Goal: Transaction & Acquisition: Book appointment/travel/reservation

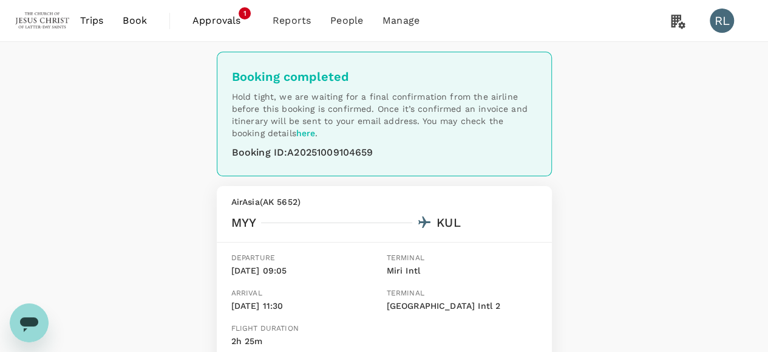
click at [138, 15] on span "Book" at bounding box center [135, 20] width 24 height 15
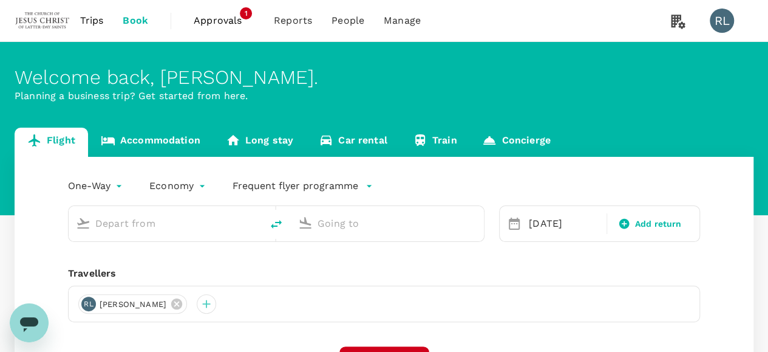
click at [168, 228] on input "text" at bounding box center [165, 223] width 141 height 19
type input "Miri Intl (MYY)"
type input "Kuala Lumpur Intl ([GEOGRAPHIC_DATA])"
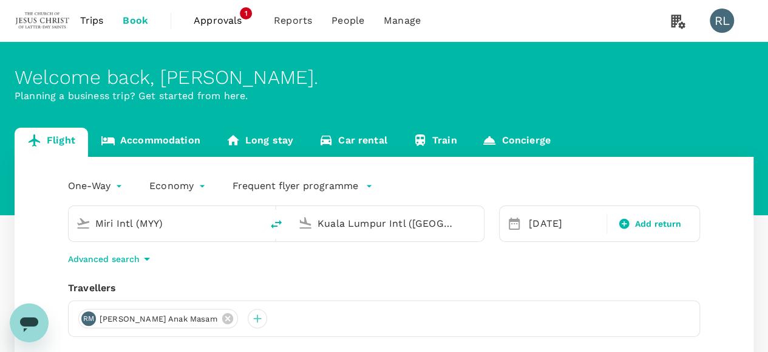
type input "Miri Intl (MYY)b"
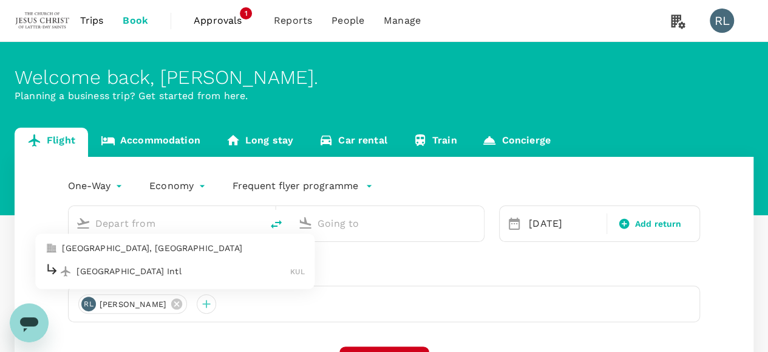
type input "Miri Intl (MYY)"
type input "Kuala Lumpur Intl ([GEOGRAPHIC_DATA])"
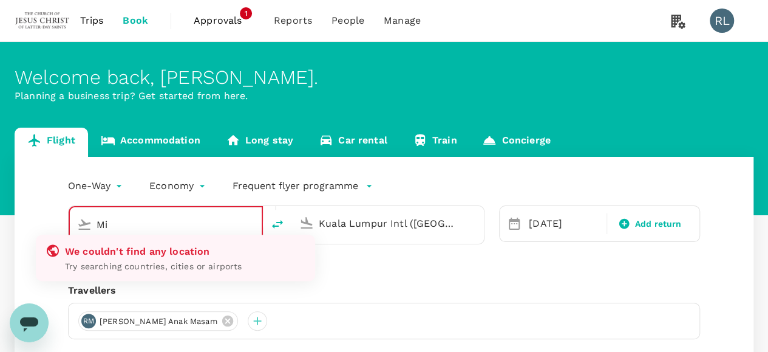
type input "M"
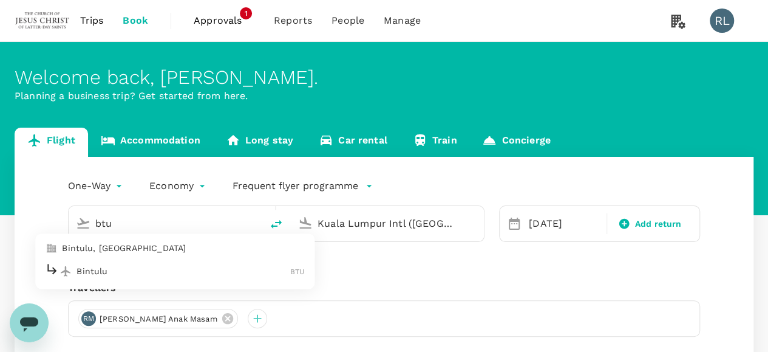
click at [123, 267] on p "Bintulu" at bounding box center [183, 271] width 214 height 12
type input "Bintulu (BTU)"
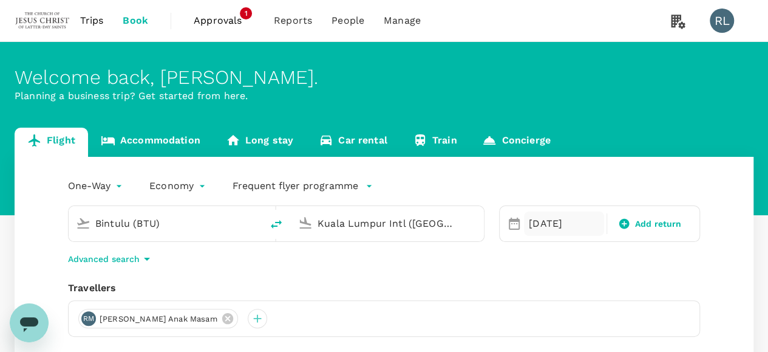
click at [542, 220] on div "[DATE]" at bounding box center [564, 223] width 80 height 24
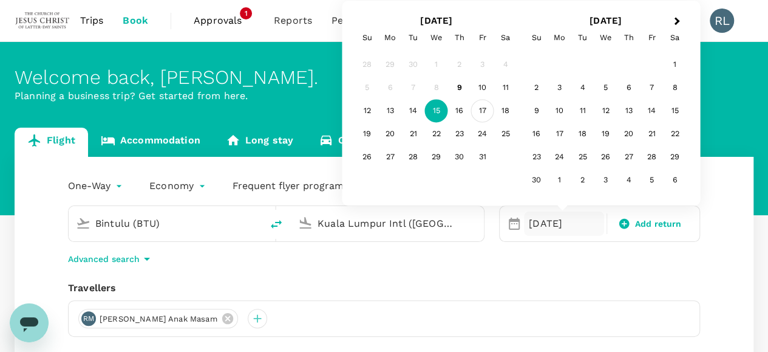
click at [484, 107] on div "17" at bounding box center [482, 111] width 23 height 23
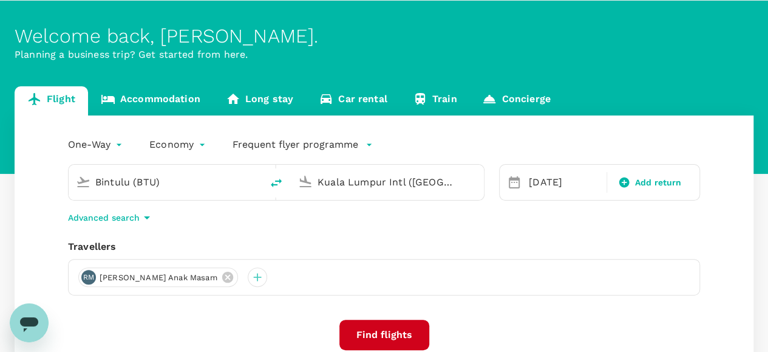
scroll to position [61, 0]
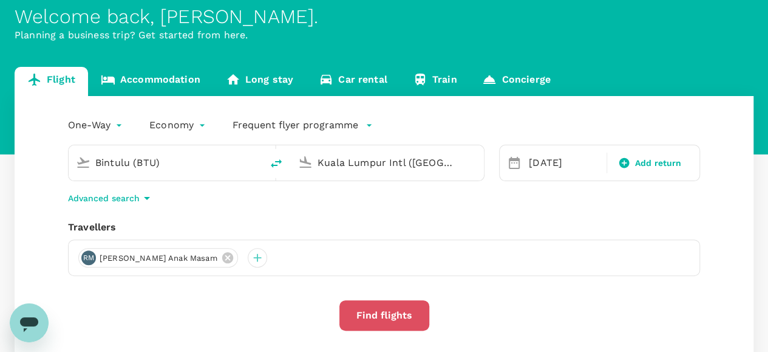
click at [372, 310] on button "Find flights" at bounding box center [384, 315] width 90 height 30
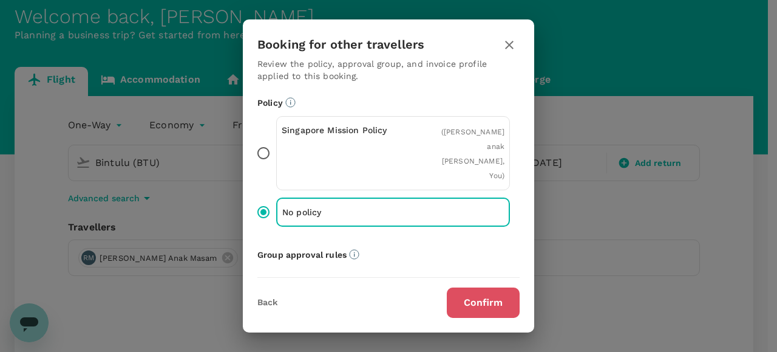
click at [486, 305] on button "Confirm" at bounding box center [483, 302] width 73 height 30
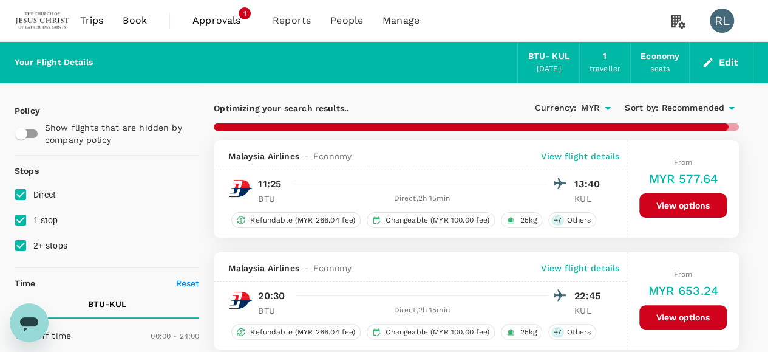
click at [682, 107] on span "Recommended" at bounding box center [692, 107] width 63 height 13
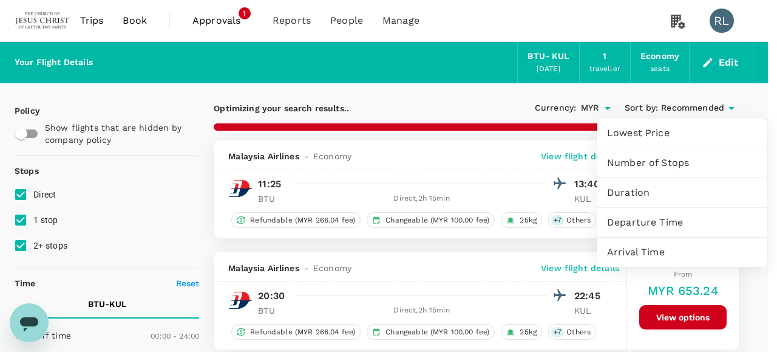
click at [648, 219] on span "Departure Time" at bounding box center [682, 222] width 151 height 15
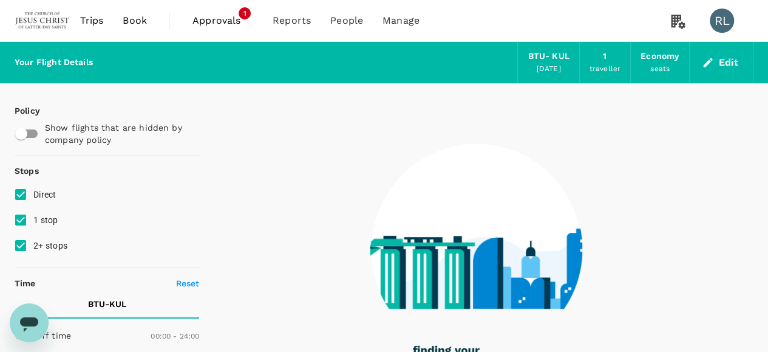
checkbox input "false"
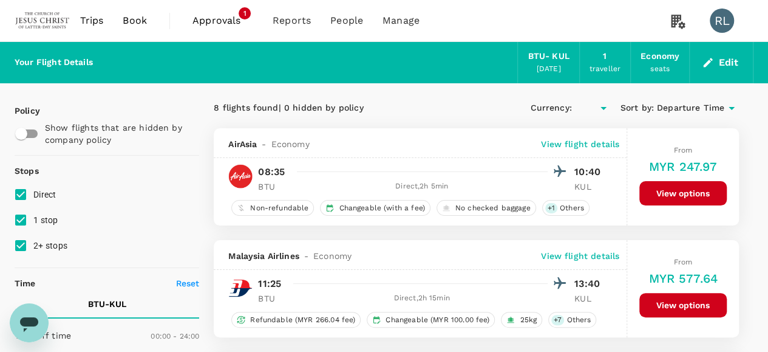
type input "MYR"
click at [577, 146] on p "View flight details" at bounding box center [580, 144] width 78 height 12
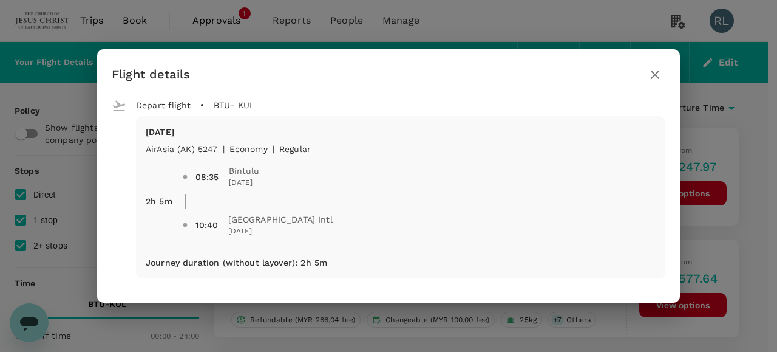
drag, startPoint x: 229, startPoint y: 145, endPoint x: 215, endPoint y: 149, distance: 14.6
click at [215, 149] on div "08:35 Bintulu [DATE] 10:40 [GEOGRAPHIC_DATA] Intl [DATE]" at bounding box center [413, 196] width 483 height 102
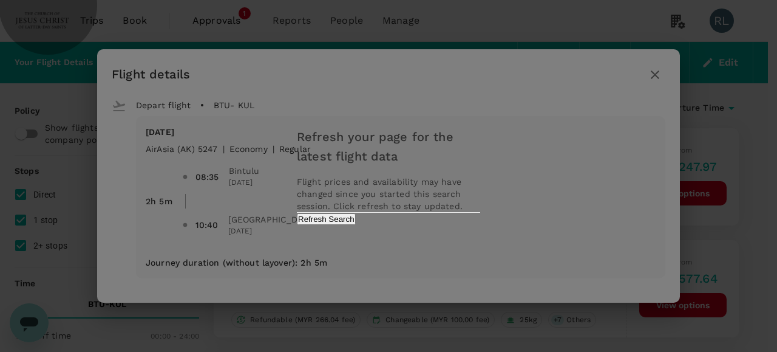
click at [356, 225] on button "Refresh Search" at bounding box center [326, 219] width 59 height 12
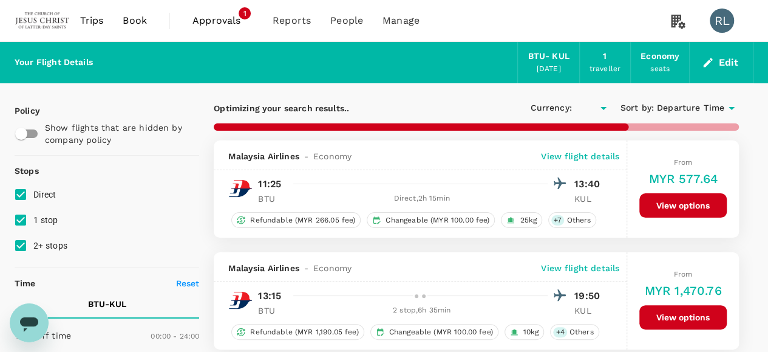
type input "MYR"
checkbox input "false"
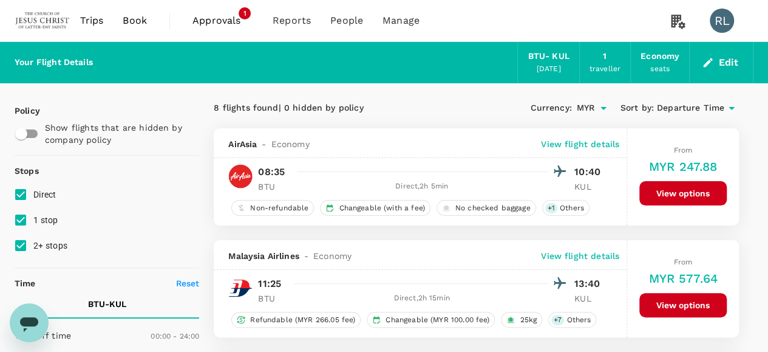
drag, startPoint x: 135, startPoint y: 22, endPoint x: 148, endPoint y: 31, distance: 15.3
click at [135, 22] on span "Book" at bounding box center [135, 20] width 24 height 15
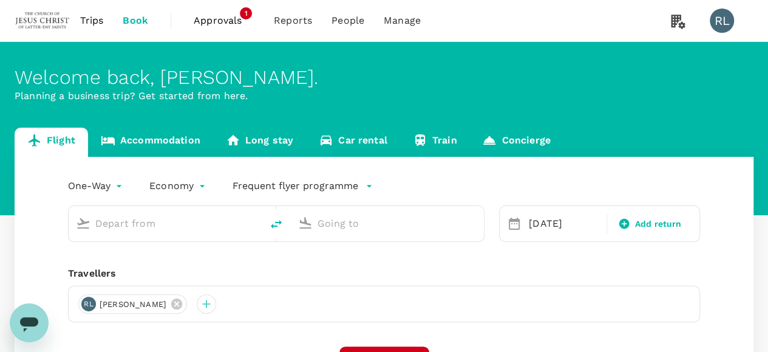
type input "Bintulu (BTU)"
type input "Kuala Lumpur Intl ([GEOGRAPHIC_DATA])"
type input "Bintulu (BTU)"
type input "Kuala Lumpur Intl ([GEOGRAPHIC_DATA])"
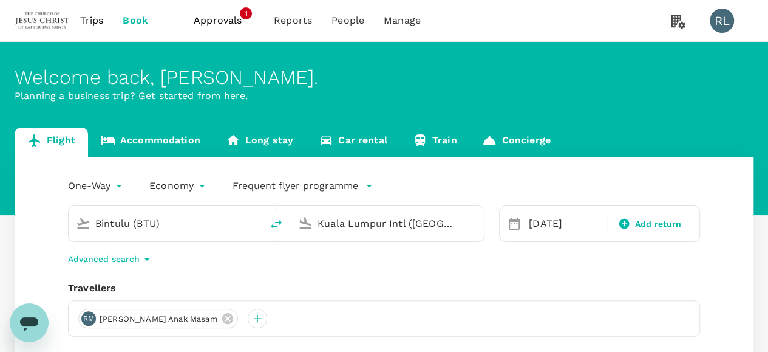
click at [187, 225] on input "Bintulu (BTU)" at bounding box center [165, 223] width 141 height 19
click at [513, 279] on div "One-Way oneway Economy economy Frequent flyer programme Bintulu (BTU) [GEOGRAPH…" at bounding box center [384, 328] width 739 height 343
click at [211, 226] on input "Bintulu (BTU)" at bounding box center [165, 223] width 141 height 19
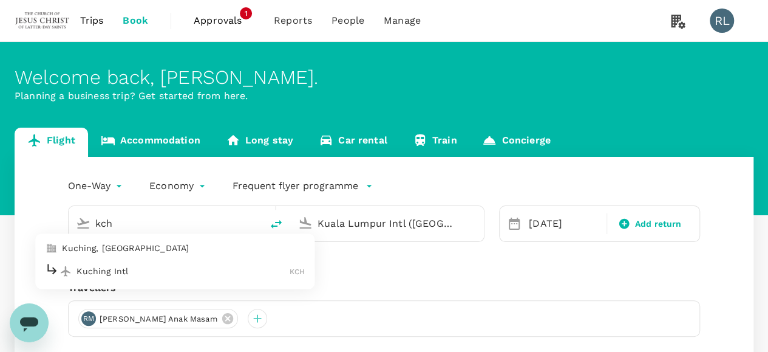
click at [138, 269] on p "Kuching Intl" at bounding box center [182, 271] width 213 height 12
type input "Kuching Intl (KCH)"
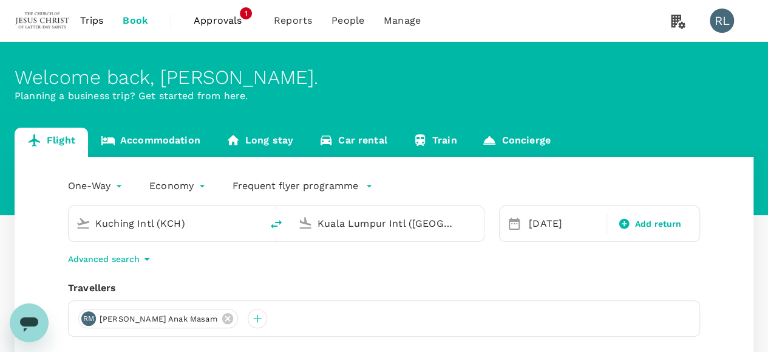
click at [398, 271] on div "One-Way oneway Economy economy Frequent flyer programme Kuching Intl (KCH) [GEO…" at bounding box center [384, 328] width 739 height 343
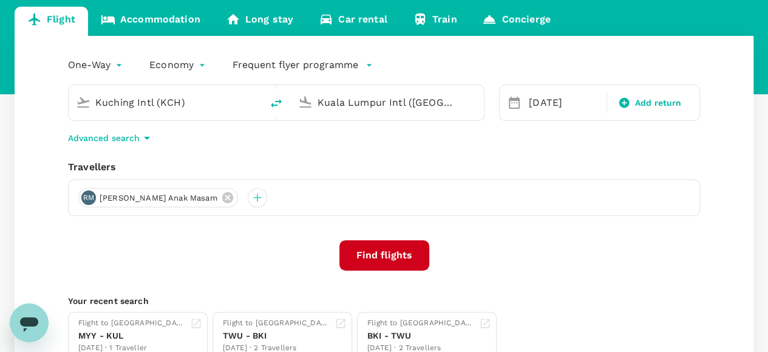
scroll to position [121, 0]
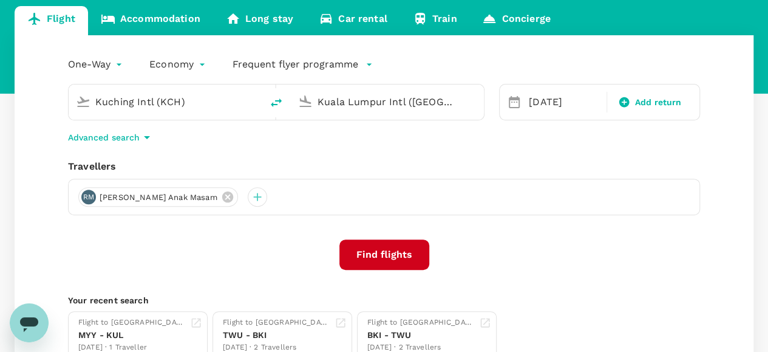
click at [393, 253] on button "Find flights" at bounding box center [384, 254] width 90 height 30
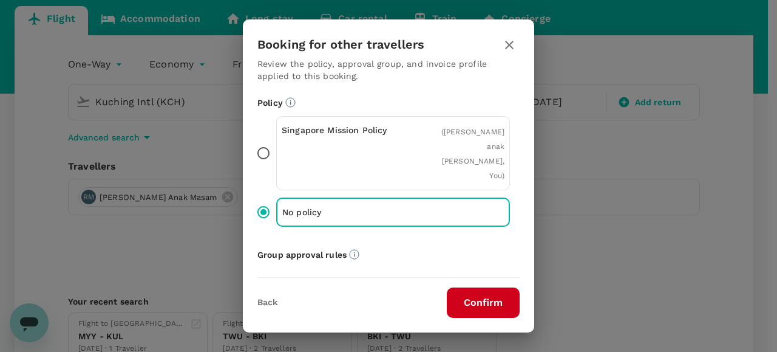
click at [478, 302] on button "Confirm" at bounding box center [483, 302] width 73 height 30
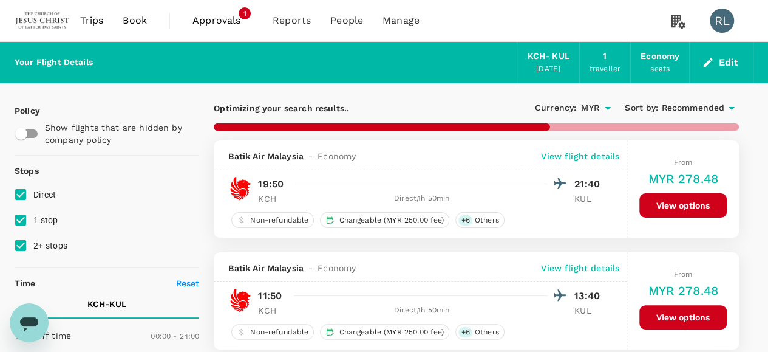
click at [696, 109] on span "Recommended" at bounding box center [692, 107] width 63 height 13
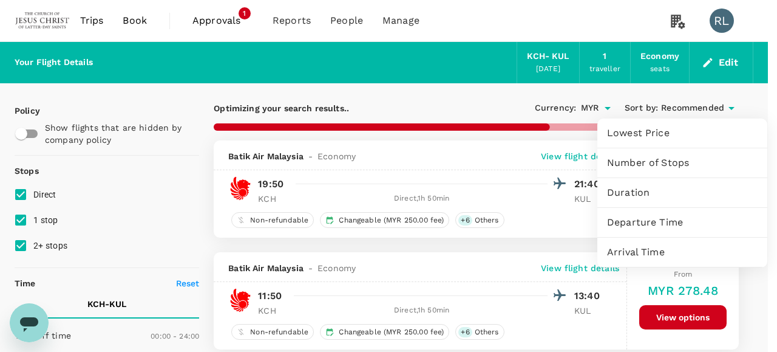
click at [637, 220] on span "Departure Time" at bounding box center [682, 222] width 151 height 15
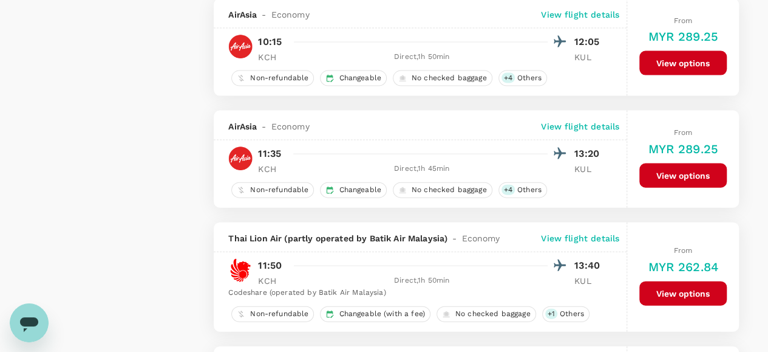
scroll to position [1700, 0]
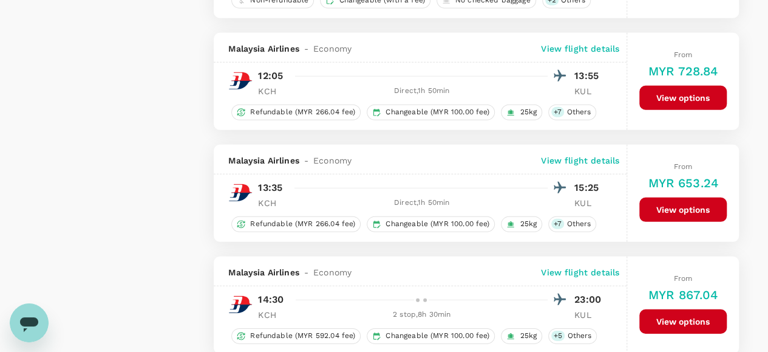
click at [659, 197] on button "View options" at bounding box center [682, 209] width 87 height 24
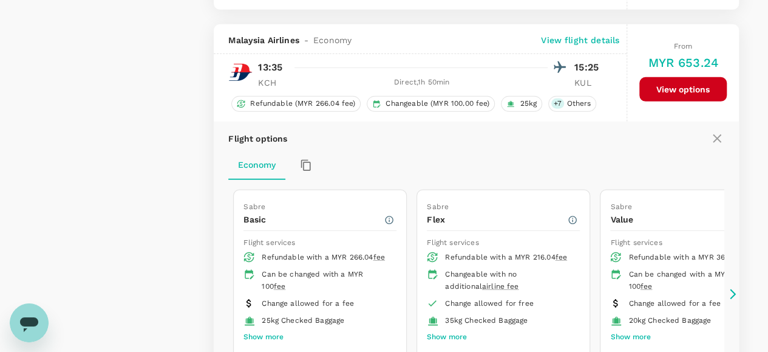
scroll to position [1822, 0]
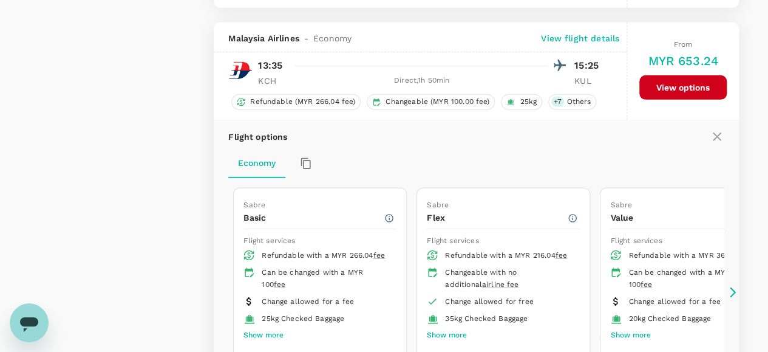
click at [662, 149] on div "Economy" at bounding box center [476, 163] width 496 height 29
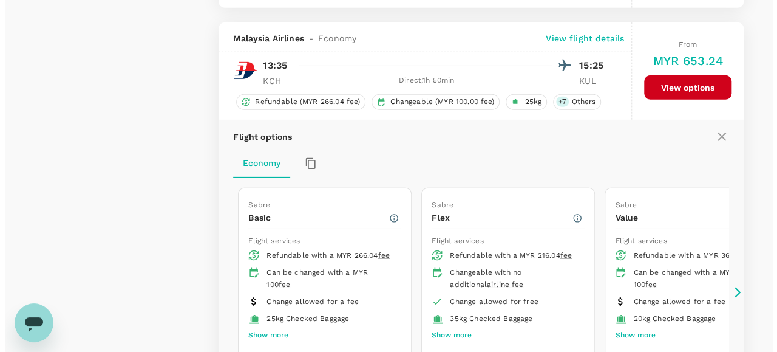
scroll to position [1761, 0]
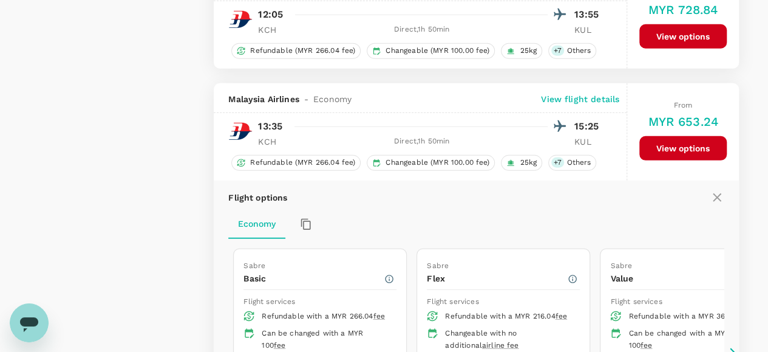
click at [600, 93] on p "View flight details" at bounding box center [580, 99] width 78 height 12
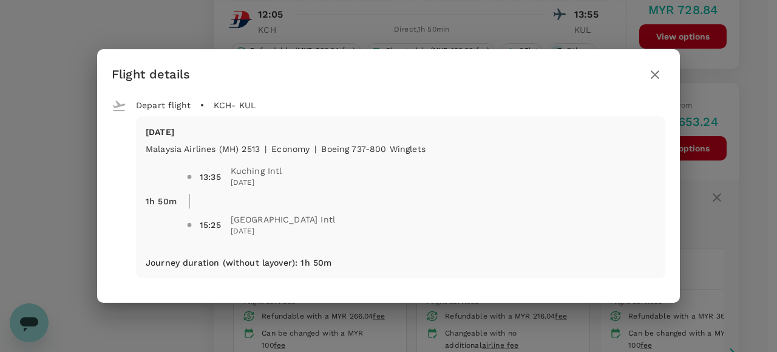
click at [657, 76] on icon "button" at bounding box center [655, 74] width 8 height 8
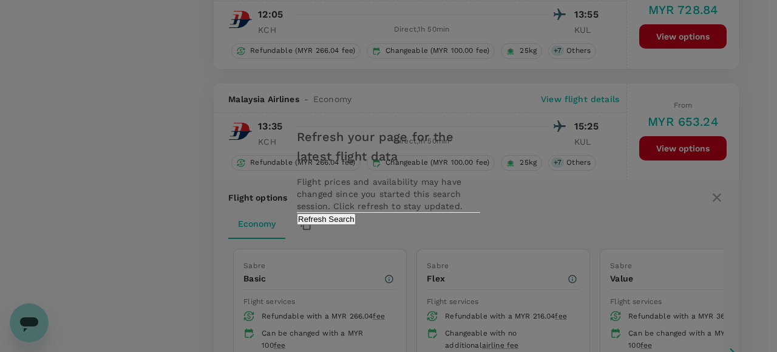
click at [110, 169] on div "Refresh your page for the latest flight data Flight prices and availability may…" at bounding box center [388, 176] width 777 height 352
click at [356, 225] on button "Refresh Search" at bounding box center [326, 219] width 59 height 12
click at [200, 156] on div "Refresh your page for the latest flight data Flight prices and availability may…" at bounding box center [388, 176] width 777 height 352
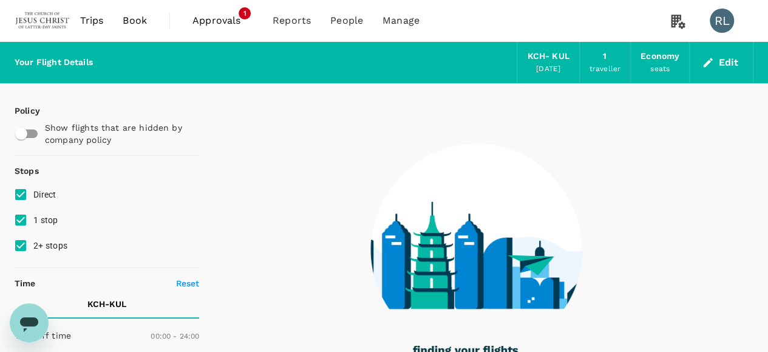
click at [98, 22] on span "Trips" at bounding box center [92, 20] width 24 height 15
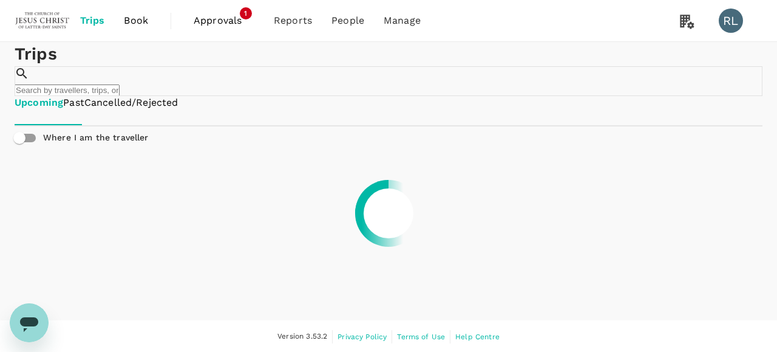
click at [120, 89] on input "text" at bounding box center [67, 90] width 105 height 12
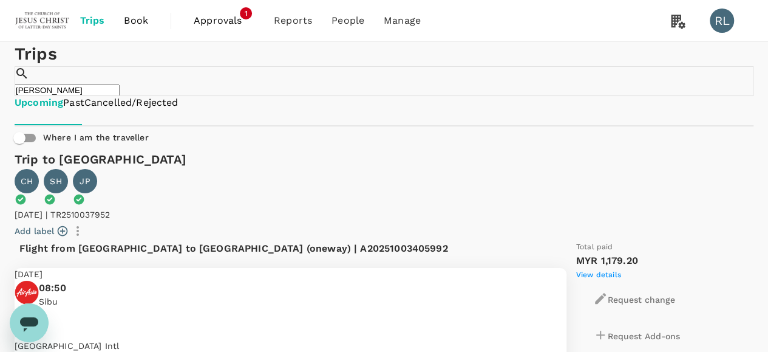
drag, startPoint x: 512, startPoint y: 88, endPoint x: 470, endPoint y: 89, distance: 41.9
click at [470, 89] on div "​ [PERSON_NAME] ​" at bounding box center [384, 81] width 739 height 30
type input "neo"
